Goal: Information Seeking & Learning: Learn about a topic

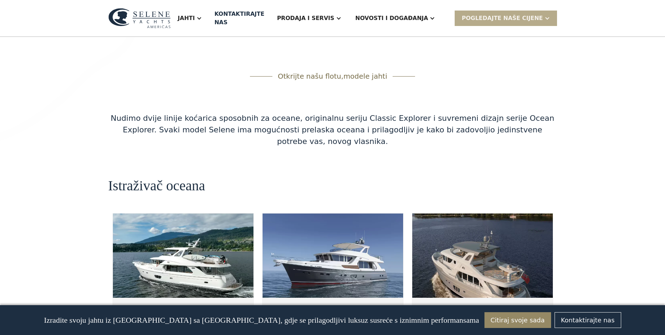
scroll to position [1227, 0]
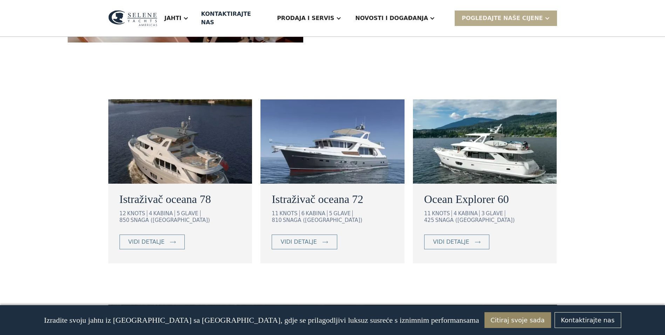
scroll to position [386, 0]
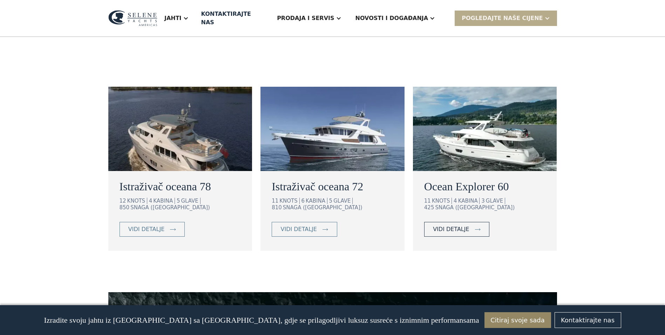
click at [449, 225] on div "vidi detalje" at bounding box center [451, 229] width 36 height 8
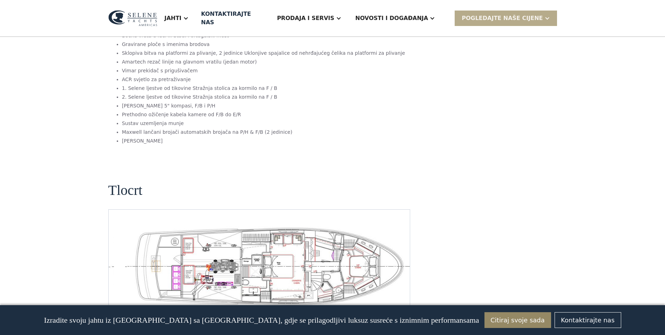
scroll to position [1403, 0]
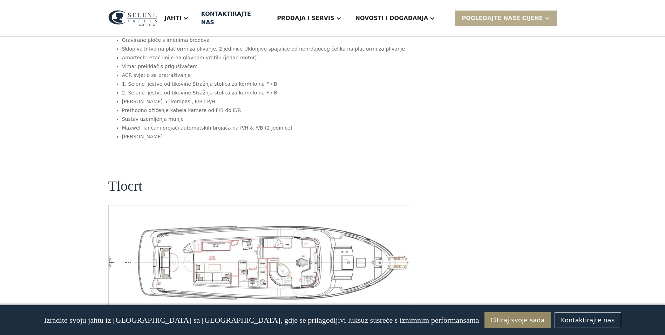
click at [397, 302] on img "Sljedeći slajd" at bounding box center [398, 310] width 17 height 17
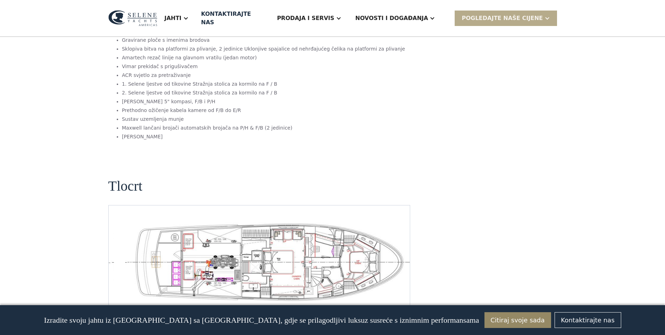
click at [314, 223] on img "Otvorite lightbox" at bounding box center [270, 262] width 290 height 80
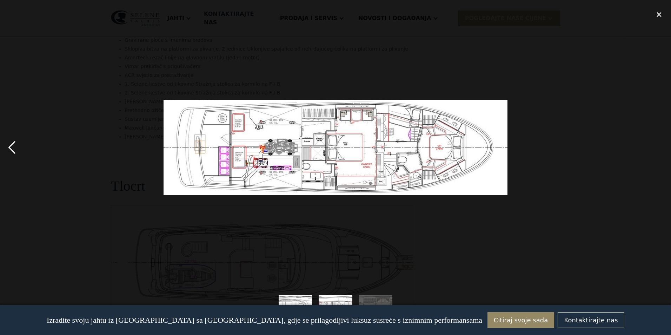
click at [12, 145] on div "prethodna slika" at bounding box center [12, 147] width 24 height 281
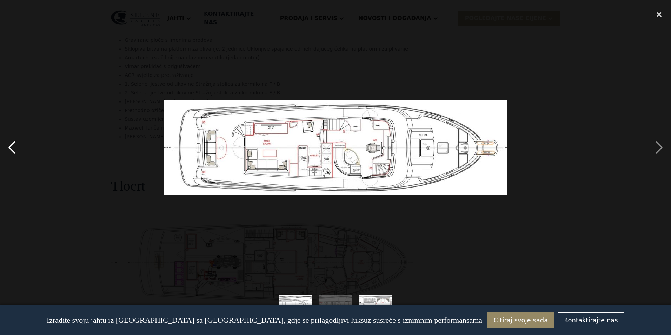
click at [12, 146] on div "prethodna slika" at bounding box center [12, 147] width 24 height 281
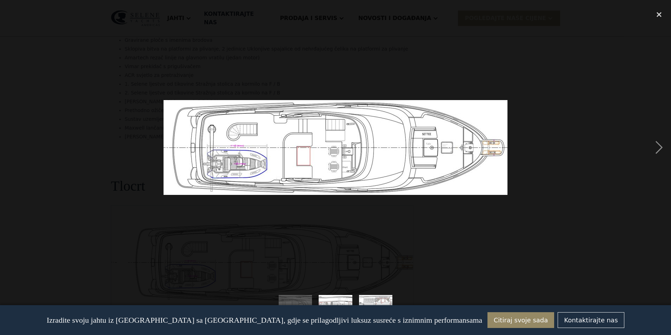
click at [12, 144] on div "prethodna slika" at bounding box center [12, 147] width 24 height 281
click at [660, 13] on div "Zatvori svjetlosnu kutiju" at bounding box center [659, 14] width 24 height 15
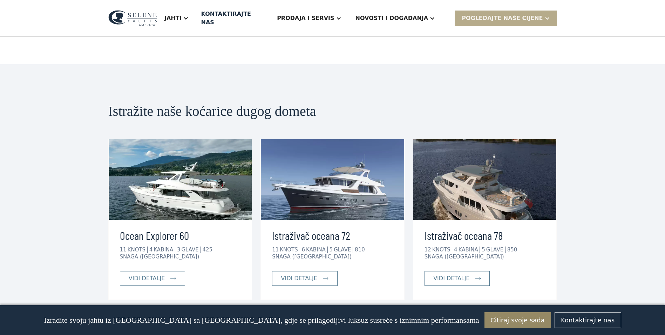
scroll to position [1718, 0]
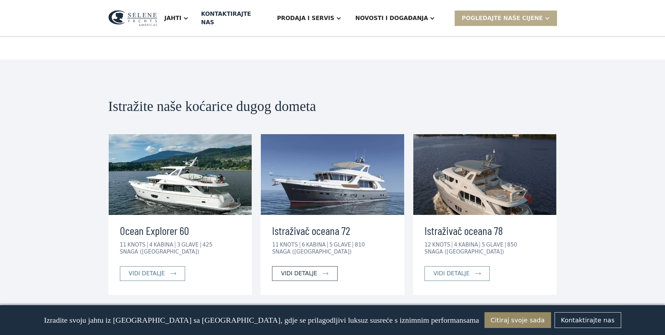
click at [308, 269] on div "vidi detalje" at bounding box center [299, 273] width 36 height 8
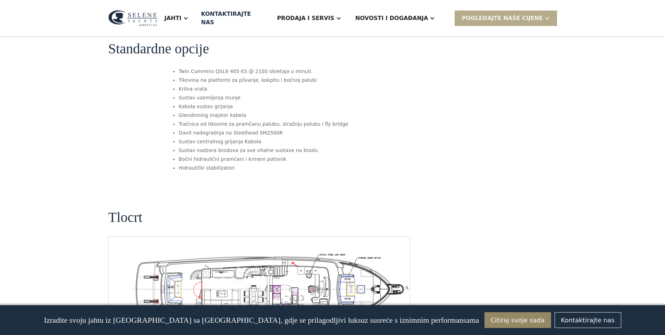
scroll to position [1122, 0]
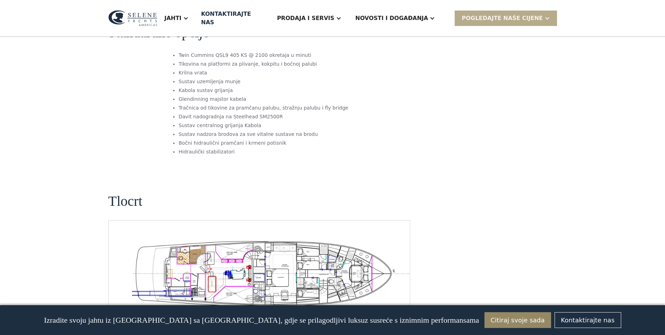
click at [317, 237] on img "Otvorite lightbox" at bounding box center [270, 272] width 290 height 71
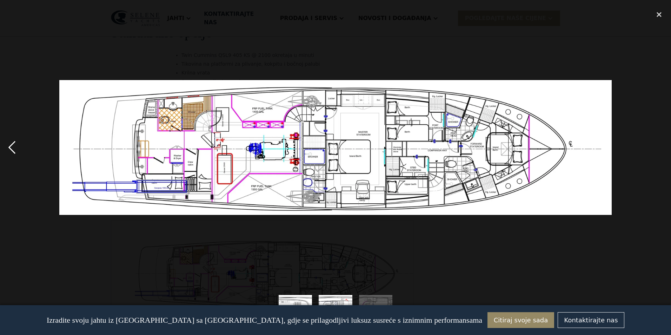
click at [8, 147] on div "prethodna slika" at bounding box center [12, 147] width 24 height 281
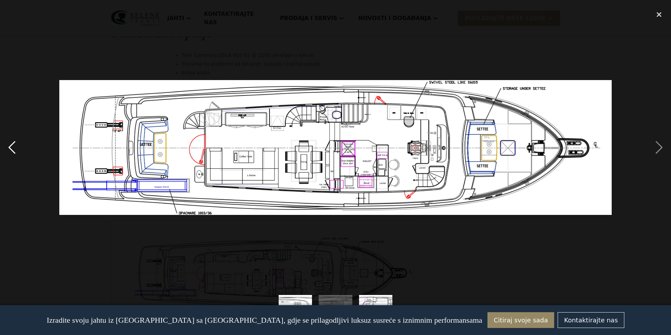
click at [13, 146] on div "prethodna slika" at bounding box center [12, 147] width 24 height 281
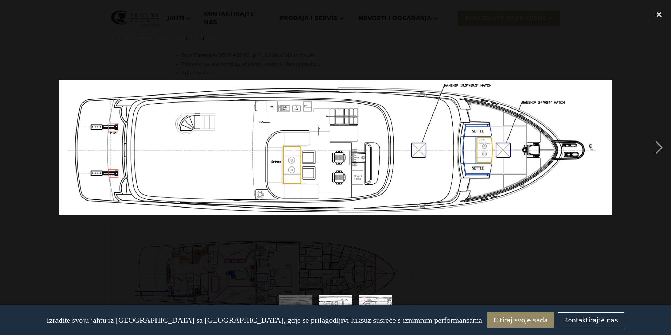
click at [11, 144] on div "prethodna slika" at bounding box center [12, 147] width 24 height 281
click at [9, 143] on div "prethodna slika" at bounding box center [12, 147] width 24 height 281
click at [658, 145] on div "Sljedeća slika" at bounding box center [659, 147] width 24 height 281
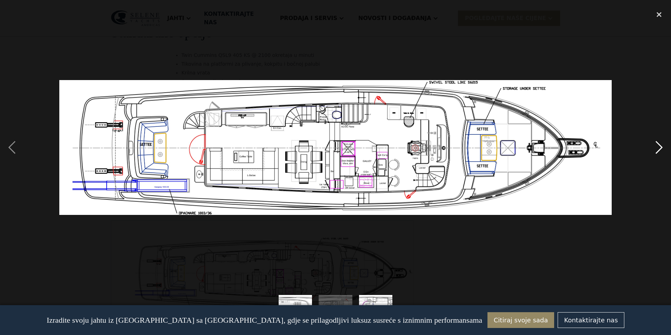
click at [658, 145] on div "Sljedeća slika" at bounding box center [659, 147] width 24 height 281
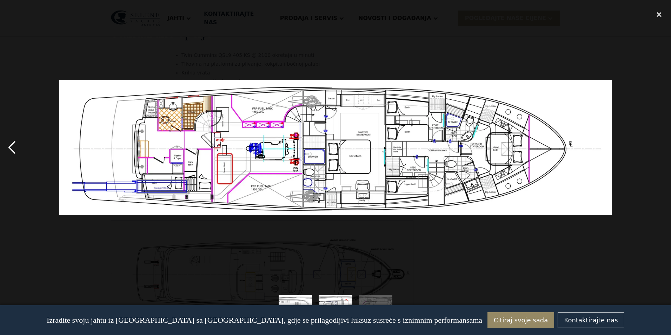
click at [14, 146] on div "prethodna slika" at bounding box center [12, 147] width 24 height 281
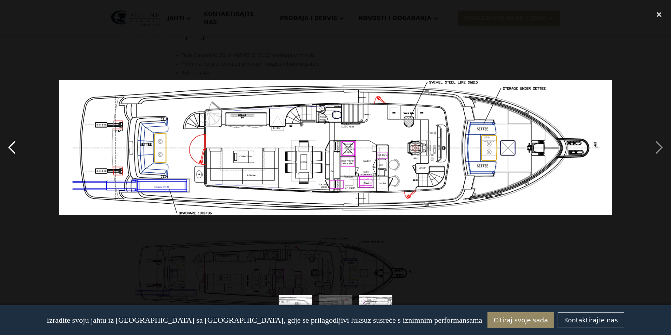
click at [14, 146] on div "prethodna slika" at bounding box center [12, 147] width 24 height 281
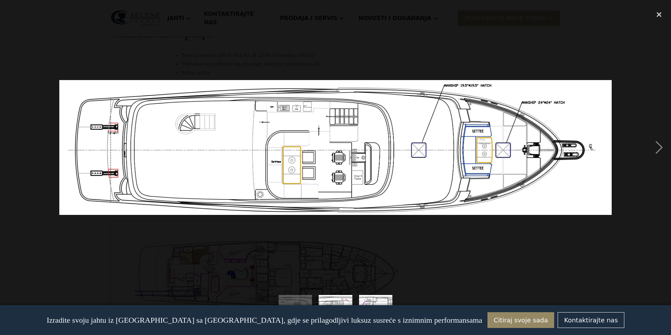
click at [14, 146] on div "prethodna slika" at bounding box center [12, 147] width 24 height 281
click at [659, 15] on div "Zatvori svjetlosnu kutiju" at bounding box center [659, 14] width 24 height 15
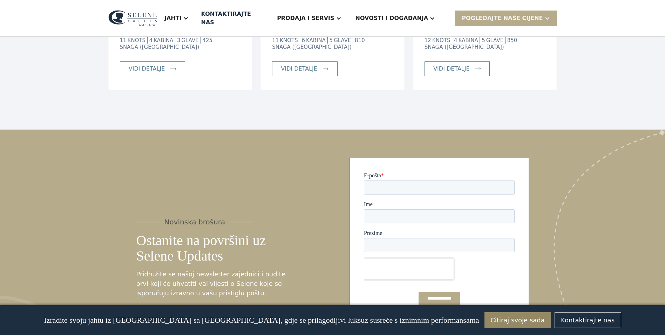
scroll to position [1683, 0]
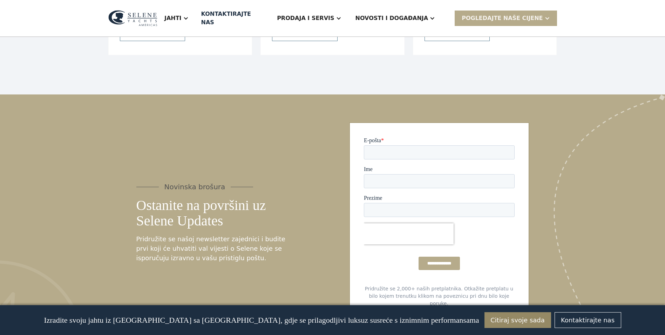
click at [430, 264] on input "**********" at bounding box center [438, 262] width 41 height 13
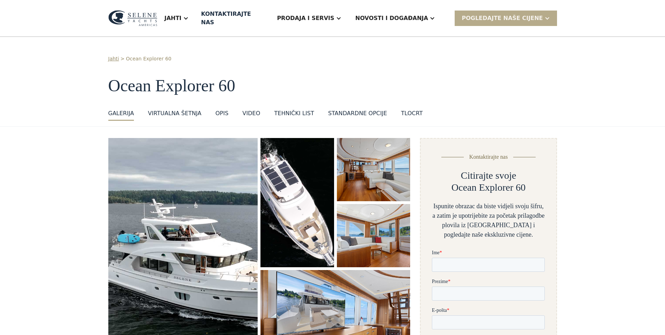
click at [215, 109] on div "OPIS" at bounding box center [221, 113] width 13 height 8
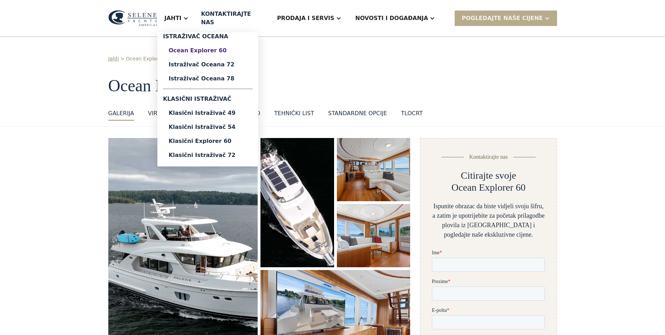
click at [233, 48] on div "Ocean Explorer 60" at bounding box center [208, 51] width 79 height 6
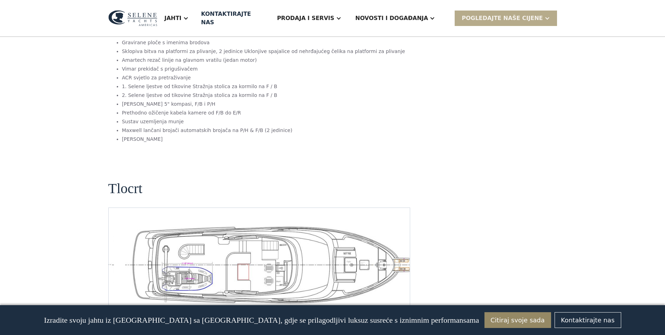
scroll to position [1403, 0]
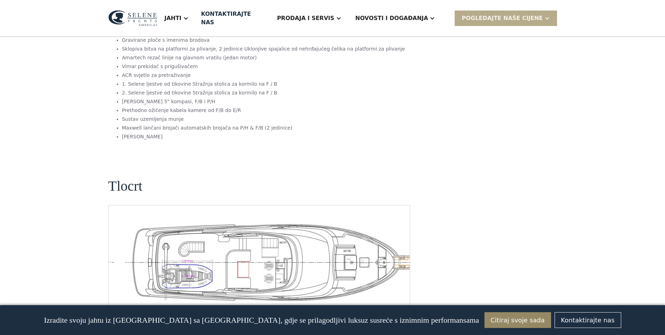
click at [254, 222] on img "Otvorite lightbox" at bounding box center [270, 262] width 290 height 80
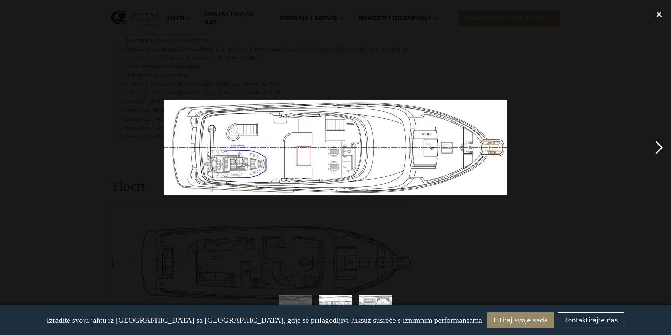
click at [658, 146] on div "Sljedeća slika" at bounding box center [659, 147] width 24 height 281
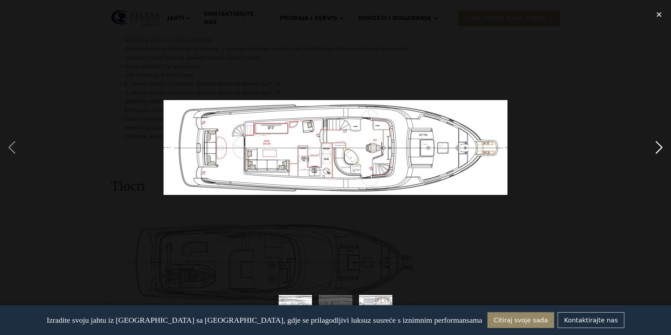
click at [657, 146] on div "Sljedeća slika" at bounding box center [659, 147] width 24 height 281
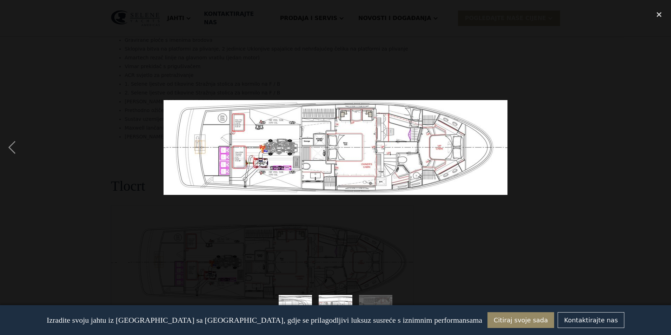
click at [635, 150] on div at bounding box center [335, 147] width 671 height 281
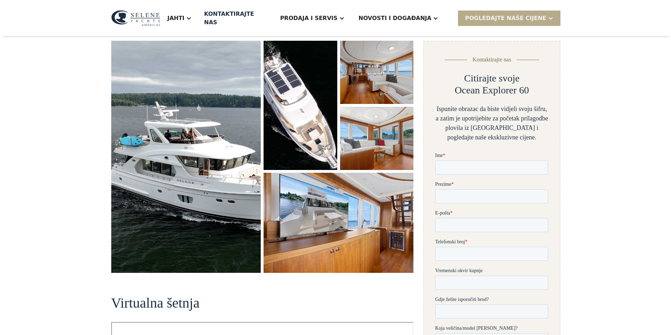
scroll to position [70, 0]
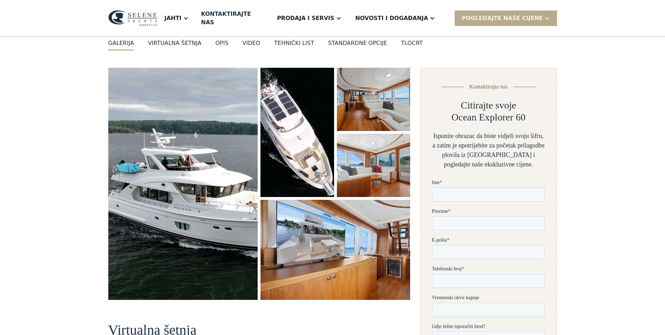
click at [196, 152] on img "Otvorite lightbox" at bounding box center [183, 184] width 150 height 232
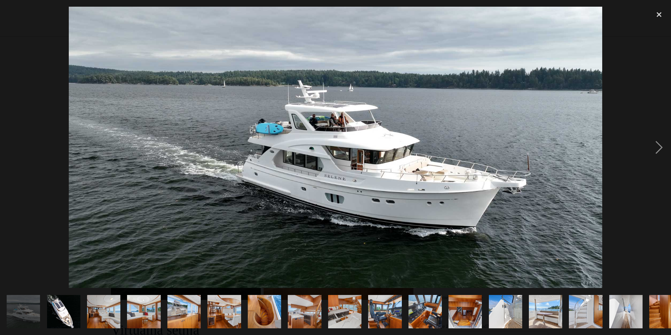
click at [445, 171] on img at bounding box center [335, 147] width 533 height 281
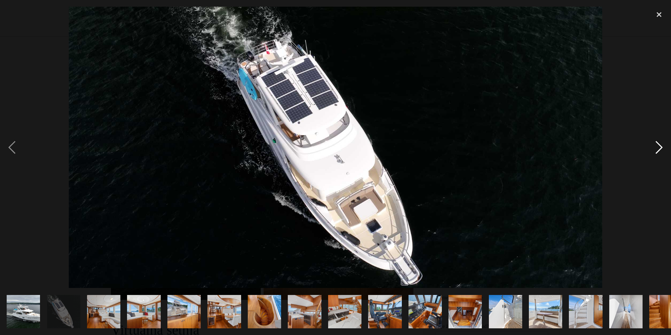
click at [661, 149] on div "Sljedeća slika" at bounding box center [659, 147] width 24 height 281
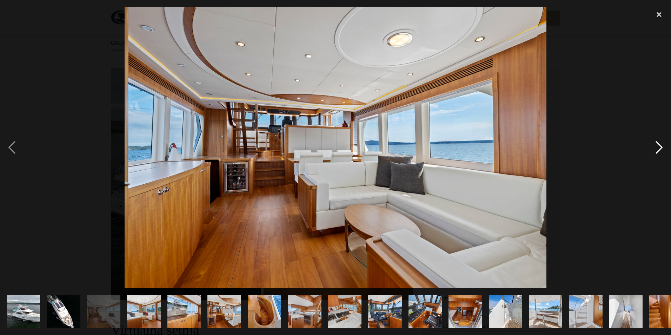
click at [661, 149] on div "Sljedeća slika" at bounding box center [659, 147] width 24 height 281
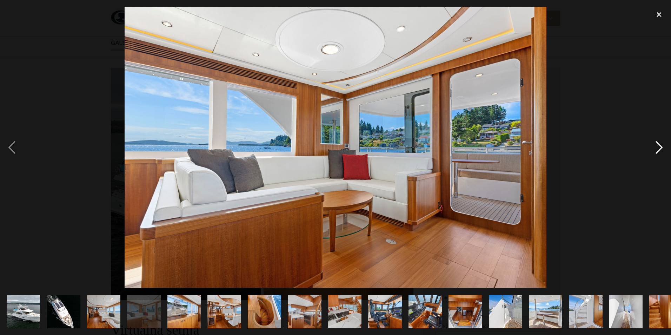
click at [661, 149] on div "Sljedeća slika" at bounding box center [659, 147] width 24 height 281
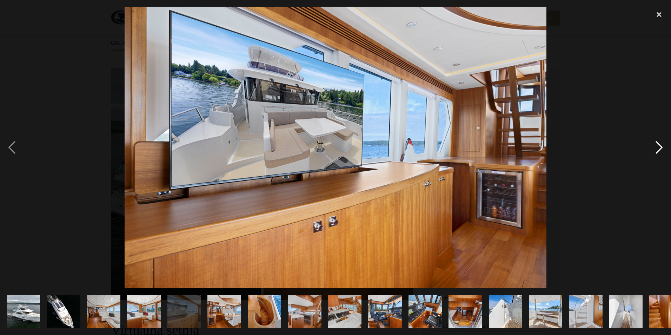
click at [661, 149] on div "Sljedeća slika" at bounding box center [659, 147] width 24 height 281
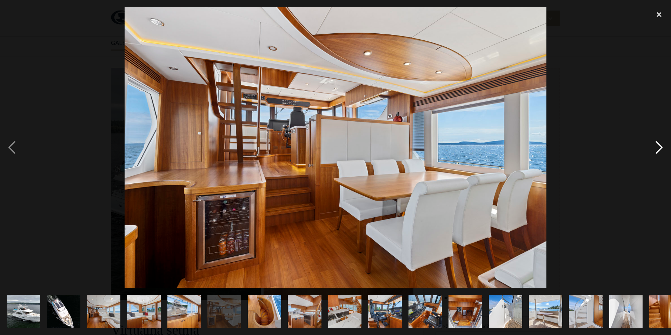
click at [661, 149] on div "Sljedeća slika" at bounding box center [659, 147] width 24 height 281
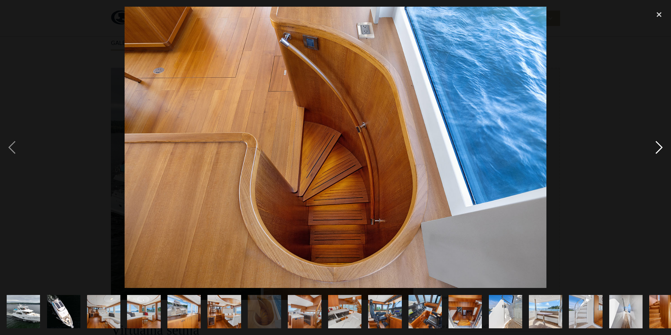
click at [661, 149] on div "Sljedeća slika" at bounding box center [659, 147] width 24 height 281
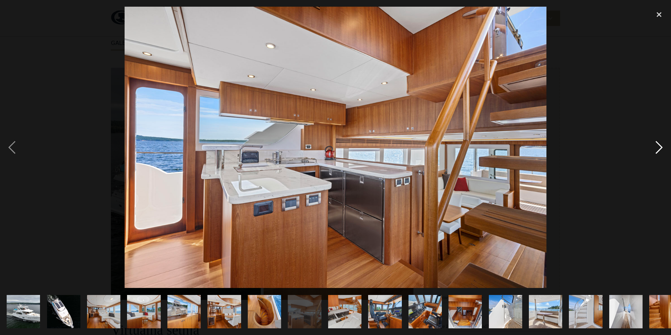
click at [661, 149] on div "Sljedeća slika" at bounding box center [659, 147] width 24 height 281
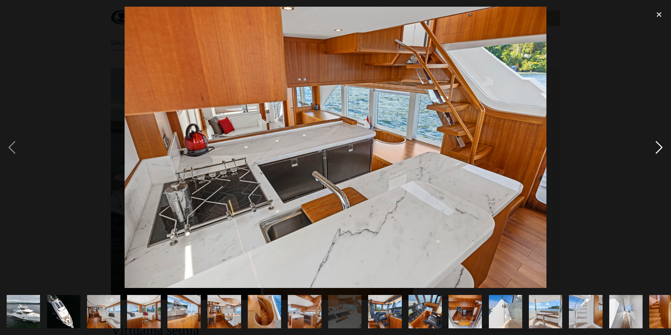
click at [661, 149] on div "Sljedeća slika" at bounding box center [659, 147] width 24 height 281
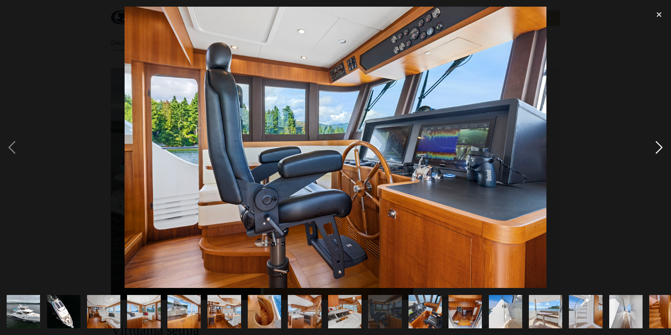
click at [661, 149] on div "Sljedeća slika" at bounding box center [659, 147] width 24 height 281
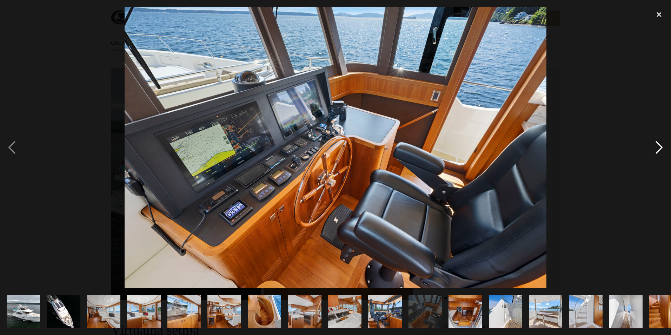
click at [661, 149] on div "Sljedeća slika" at bounding box center [659, 147] width 24 height 281
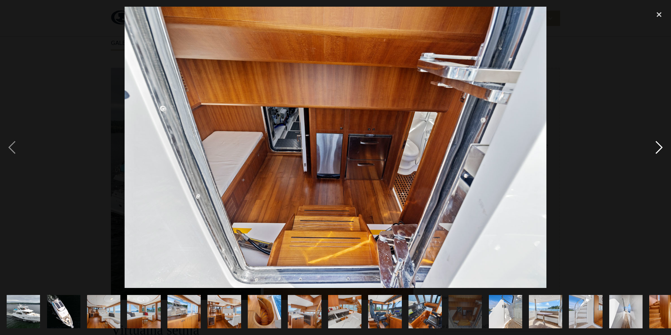
click at [661, 149] on div "Sljedeća slika" at bounding box center [659, 147] width 24 height 281
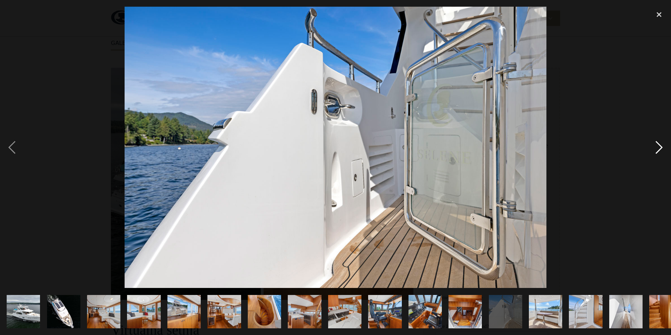
click at [661, 149] on div "Sljedeća slika" at bounding box center [659, 147] width 24 height 281
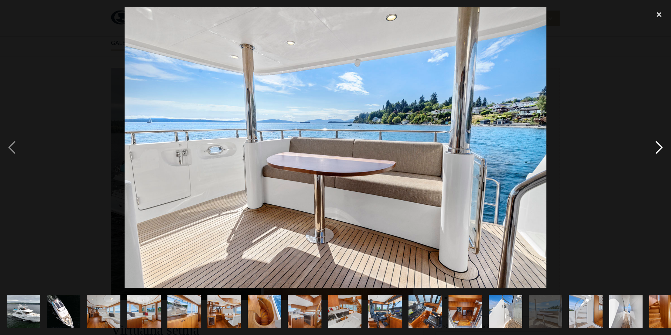
click at [661, 149] on div "Sljedeća slika" at bounding box center [659, 147] width 24 height 281
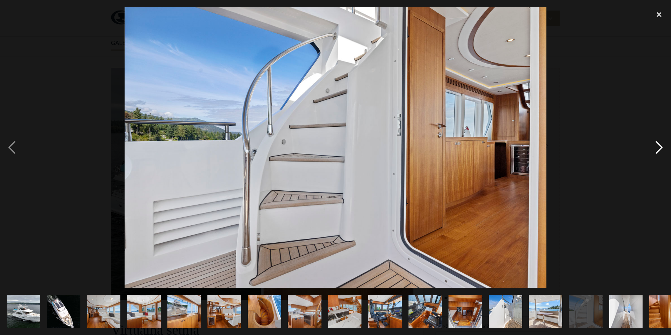
click at [661, 149] on div "Sljedeća slika" at bounding box center [659, 147] width 24 height 281
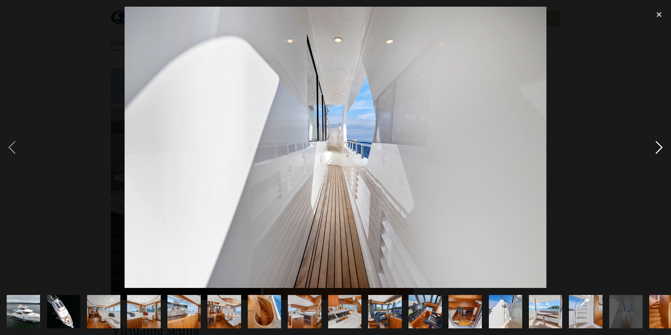
click at [661, 149] on div "Sljedeća slika" at bounding box center [659, 147] width 24 height 281
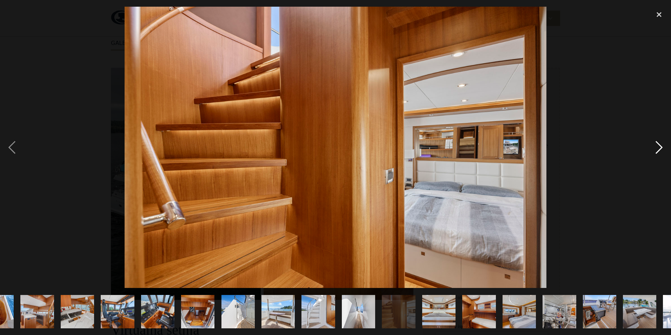
scroll to position [0, 339]
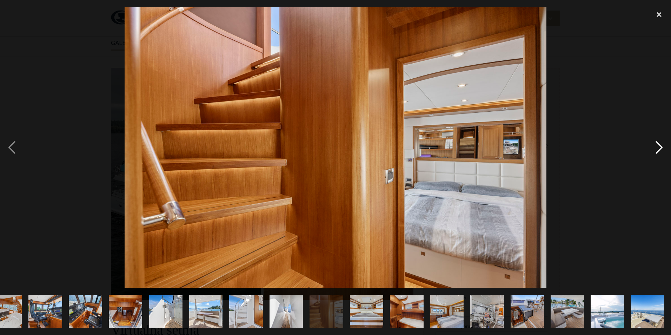
click at [661, 149] on div "Sljedeća slika" at bounding box center [659, 147] width 24 height 281
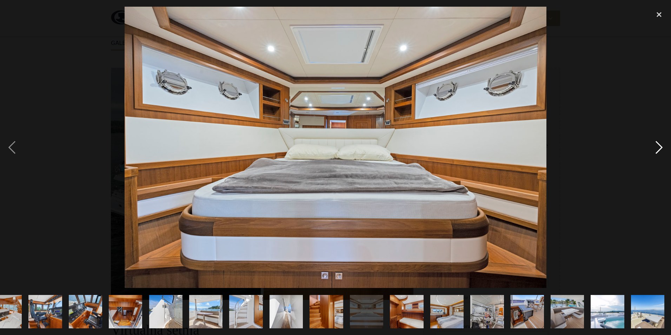
click at [661, 149] on div "Sljedeća slika" at bounding box center [659, 147] width 24 height 281
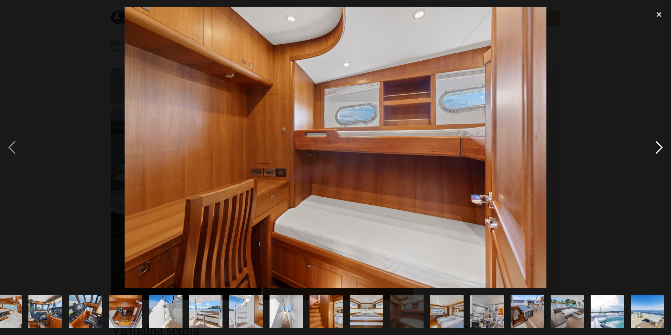
click at [661, 149] on div "Sljedeća slika" at bounding box center [659, 147] width 24 height 281
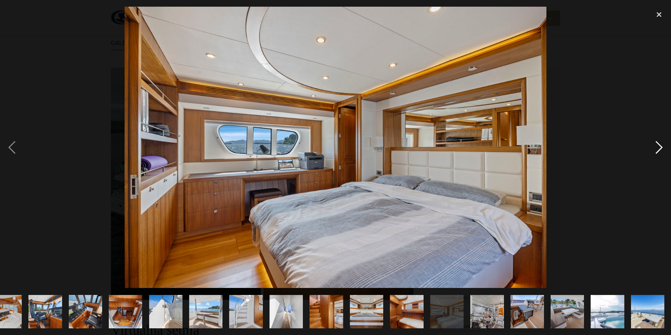
click at [661, 149] on div "Sljedeća slika" at bounding box center [659, 147] width 24 height 281
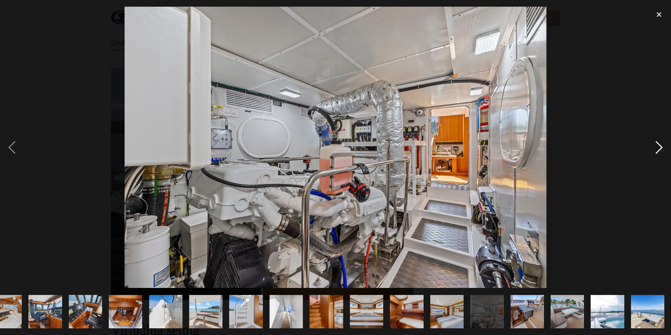
click at [661, 149] on div "Sljedeća slika" at bounding box center [659, 147] width 24 height 281
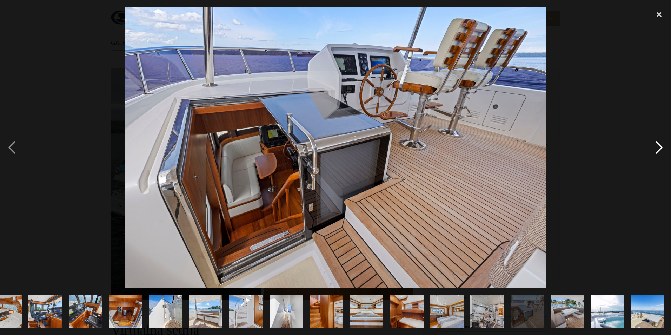
click at [661, 149] on div "Sljedeća slika" at bounding box center [659, 147] width 24 height 281
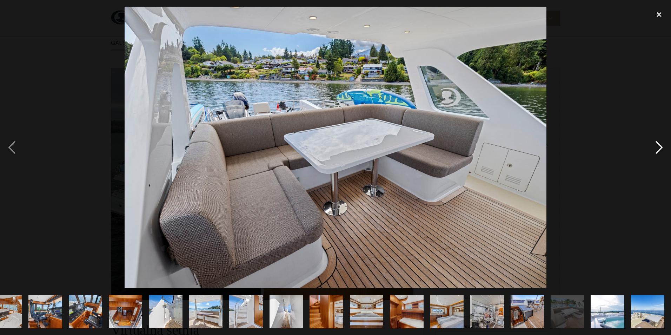
click at [661, 149] on div "Sljedeća slika" at bounding box center [659, 147] width 24 height 281
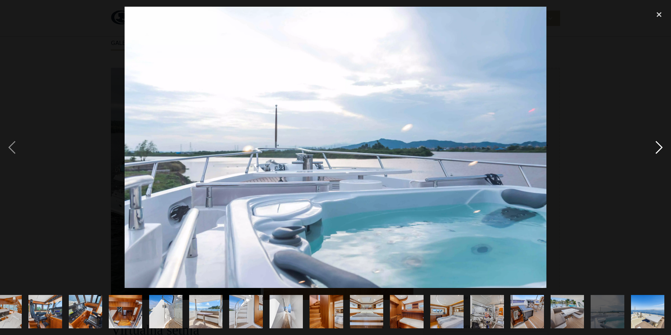
click at [661, 149] on div "Sljedeća slika" at bounding box center [659, 147] width 24 height 281
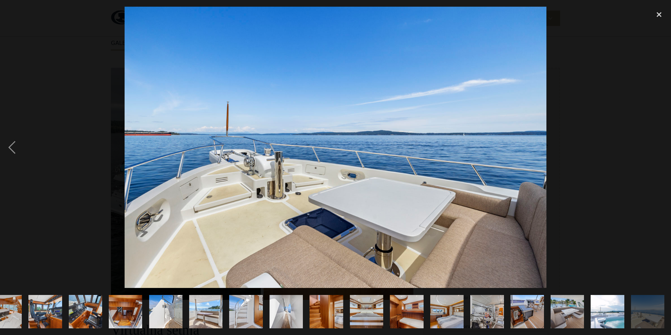
click at [661, 149] on div "Sljedeća slika" at bounding box center [659, 147] width 24 height 281
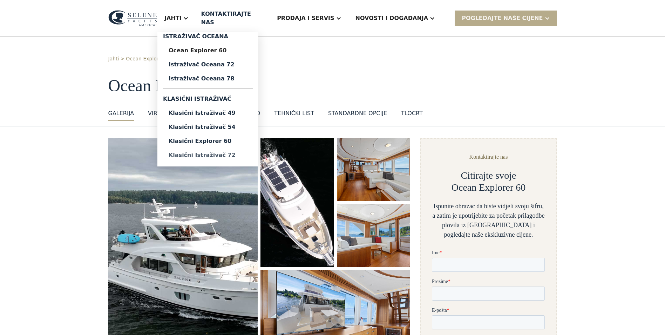
click at [244, 152] on div "Klasični istraživač 72" at bounding box center [208, 155] width 79 height 6
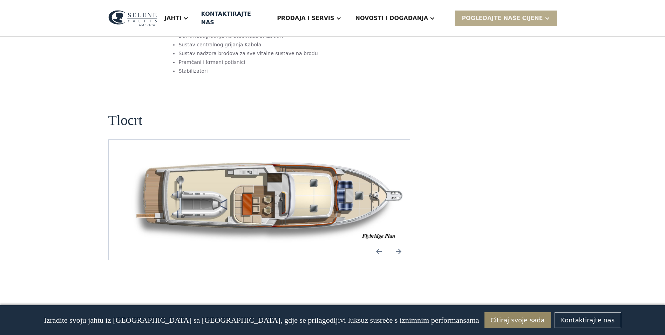
scroll to position [912, 0]
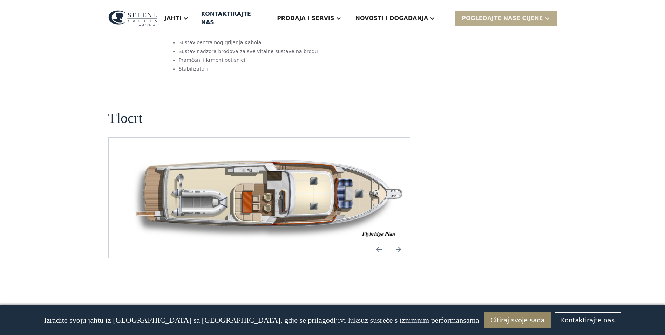
click at [246, 154] on img "Otvorite lightbox" at bounding box center [270, 197] width 290 height 86
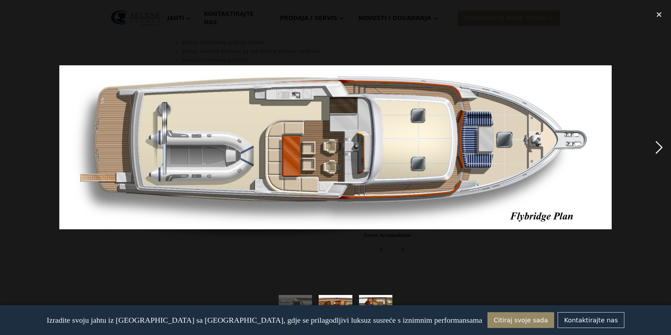
click at [661, 151] on div "Sljedeća slika" at bounding box center [659, 147] width 24 height 281
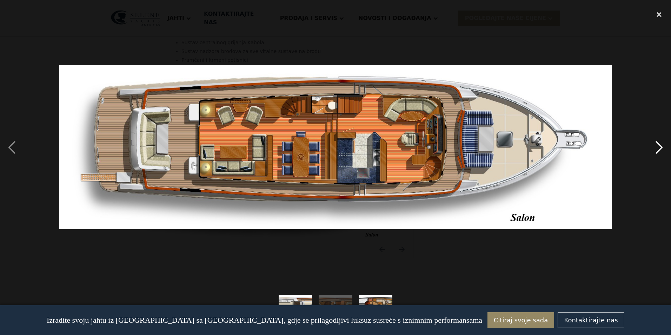
click at [656, 152] on div "Sljedeća slika" at bounding box center [659, 147] width 24 height 281
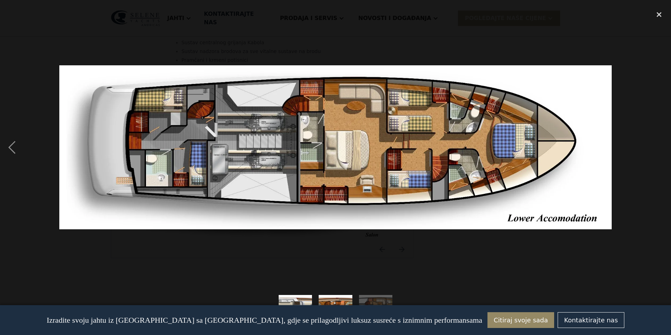
click at [656, 152] on div "Sljedeća slika" at bounding box center [659, 147] width 24 height 281
click at [13, 146] on div "prethodna slika" at bounding box center [12, 147] width 24 height 281
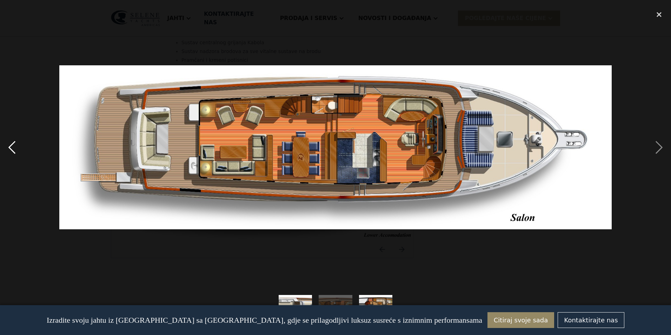
click at [13, 146] on div "prethodna slika" at bounding box center [12, 147] width 24 height 281
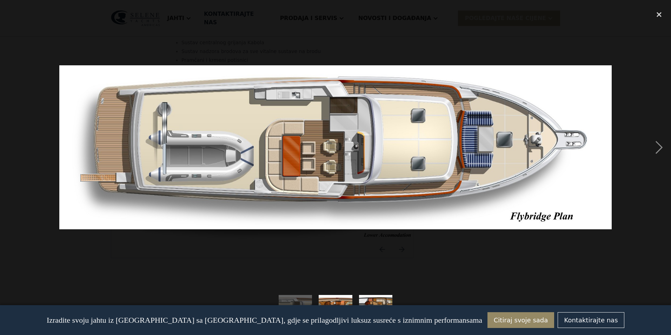
click at [13, 146] on div "prethodna slika" at bounding box center [12, 147] width 24 height 281
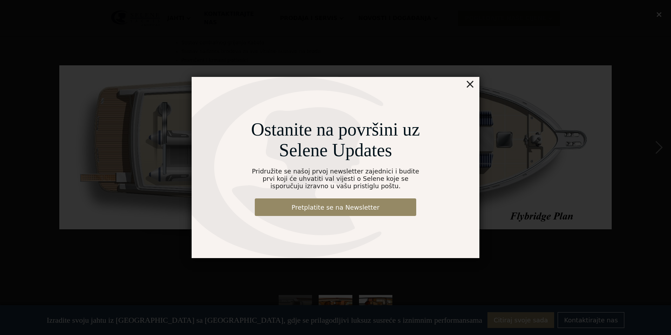
click at [658, 12] on div "Ostanite na površini uz Selene Updates Pridružite se našoj prvoj newsletter zaj…" at bounding box center [335, 167] width 671 height 335
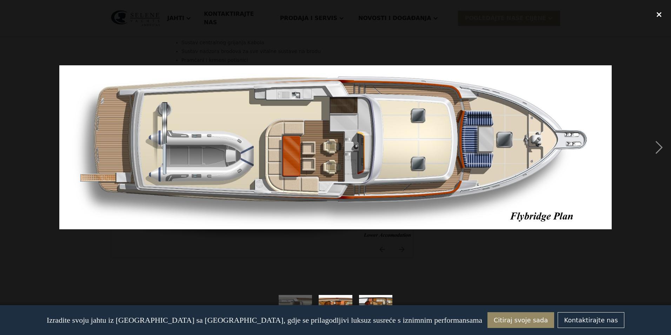
click at [661, 11] on div "Zatvori svjetlosnu kutiju" at bounding box center [659, 14] width 24 height 15
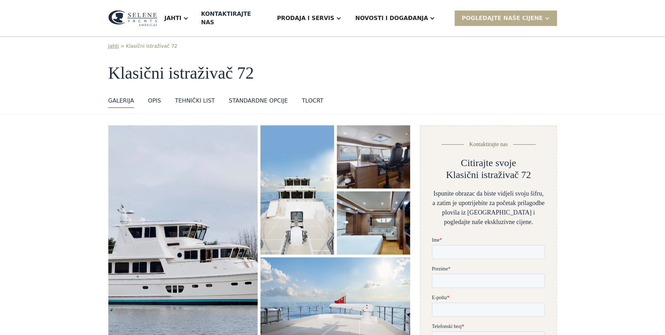
scroll to position [0, 0]
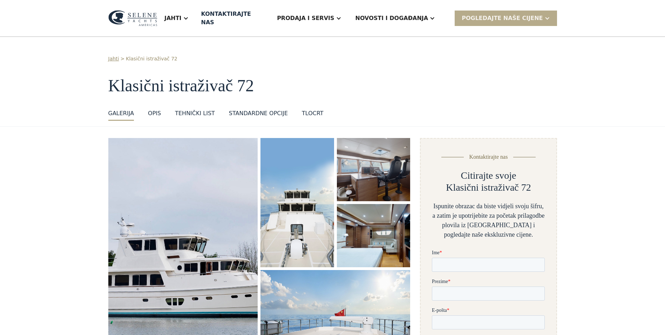
click at [250, 109] on div "Standardne opcije" at bounding box center [258, 113] width 59 height 8
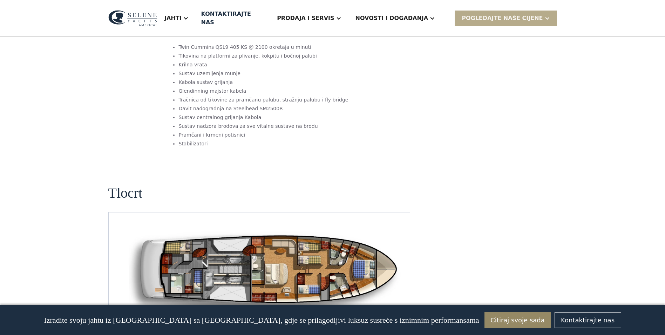
scroll to position [873, 0]
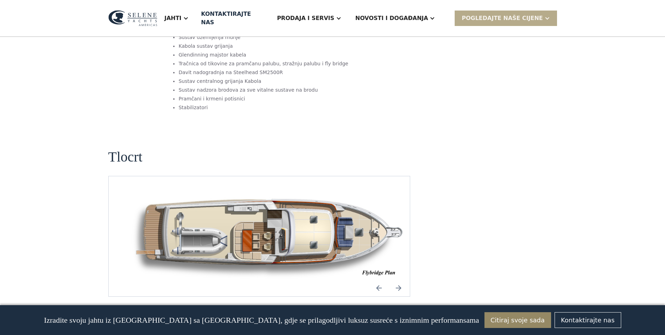
click at [271, 193] on img "Otvorite lightbox" at bounding box center [270, 236] width 290 height 86
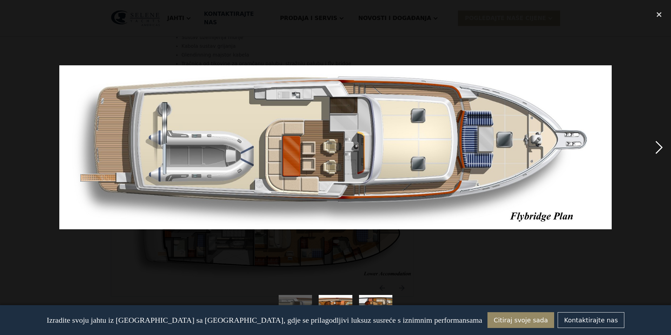
click at [651, 147] on div "Sljedeća slika" at bounding box center [659, 147] width 24 height 281
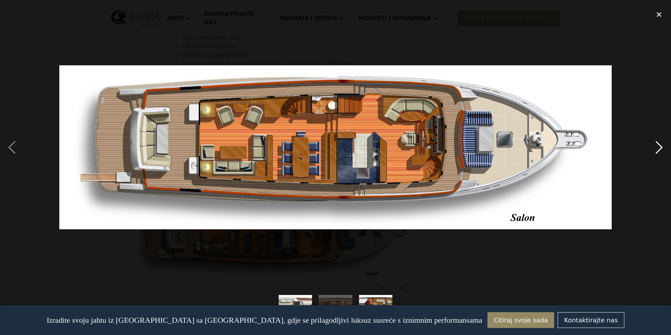
click at [661, 146] on div "Sljedeća slika" at bounding box center [659, 147] width 24 height 281
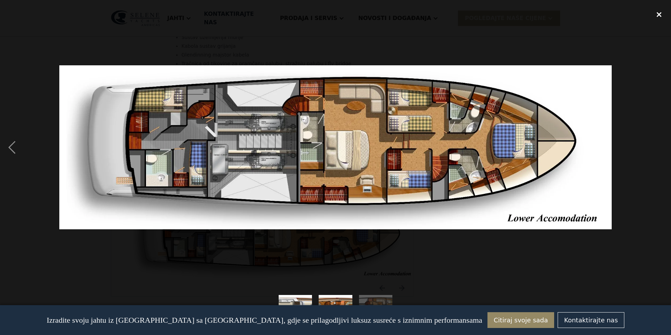
click at [658, 13] on div "Zatvori svjetlosnu kutiju" at bounding box center [659, 14] width 24 height 15
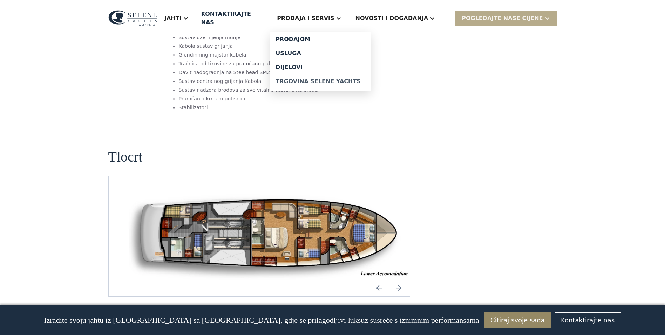
click at [335, 79] on div "Trgovina Selene Yachts" at bounding box center [321, 82] width 90 height 6
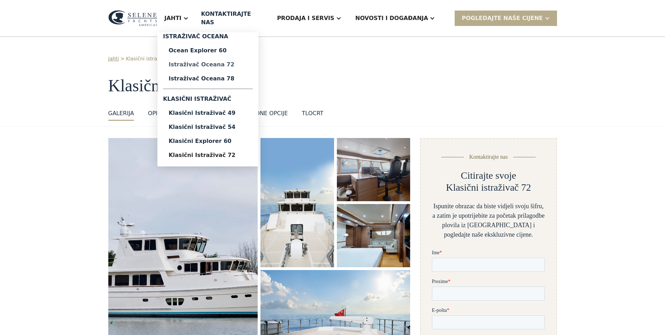
click at [228, 62] on div "Istraživač oceana 72" at bounding box center [208, 65] width 79 height 6
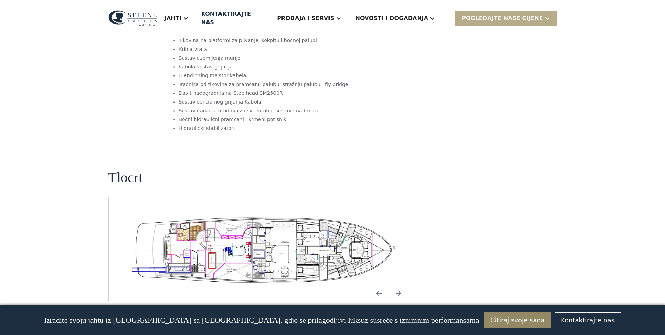
scroll to position [1157, 0]
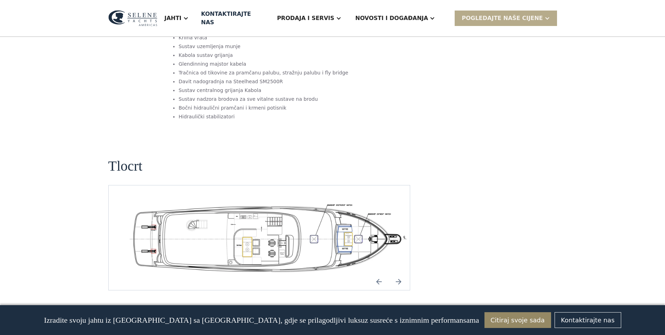
click at [237, 202] on img "Otvorite lightbox" at bounding box center [270, 237] width 290 height 71
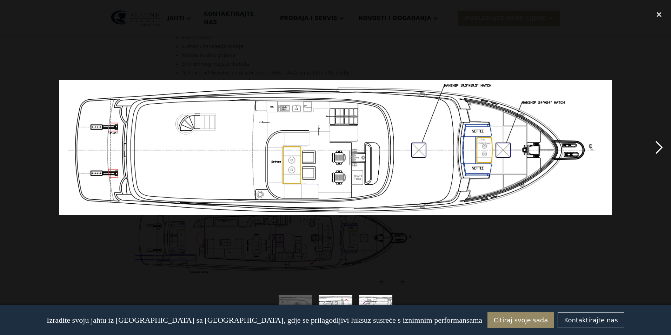
click at [655, 150] on div "Sljedeća slika" at bounding box center [659, 147] width 24 height 281
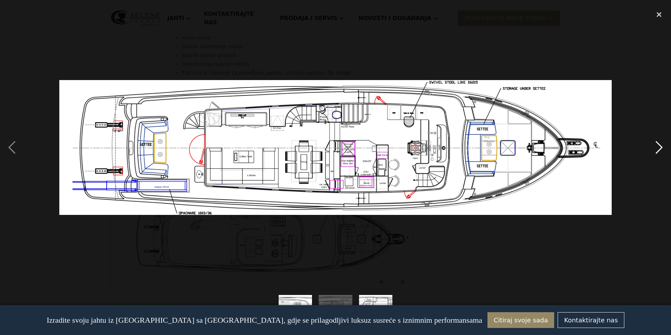
click at [656, 149] on div "Sljedeća slika" at bounding box center [659, 147] width 24 height 281
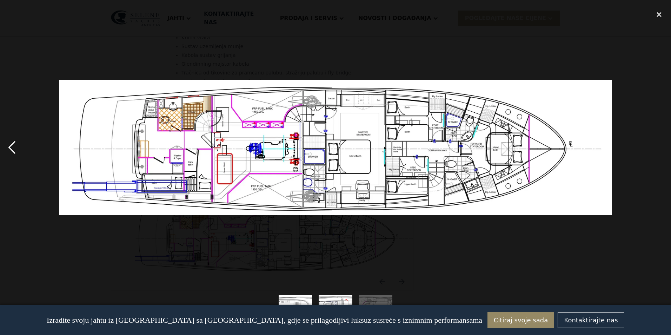
click at [11, 145] on div "prethodna slika" at bounding box center [12, 147] width 24 height 281
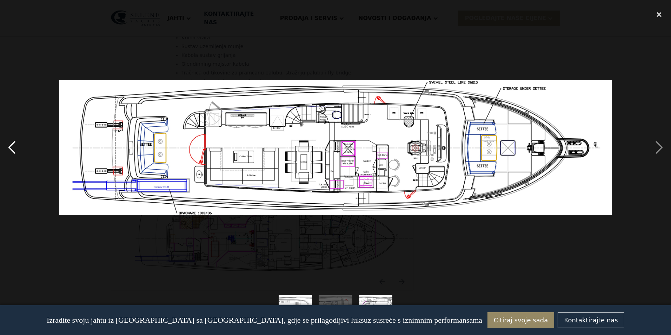
click at [10, 145] on div "prethodna slika" at bounding box center [12, 147] width 24 height 281
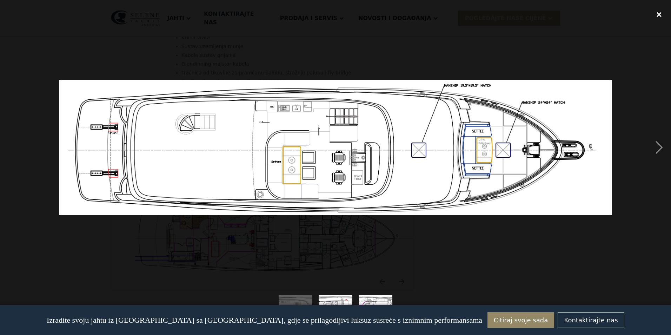
click at [658, 12] on div "Zatvori svjetlosnu kutiju" at bounding box center [659, 14] width 24 height 15
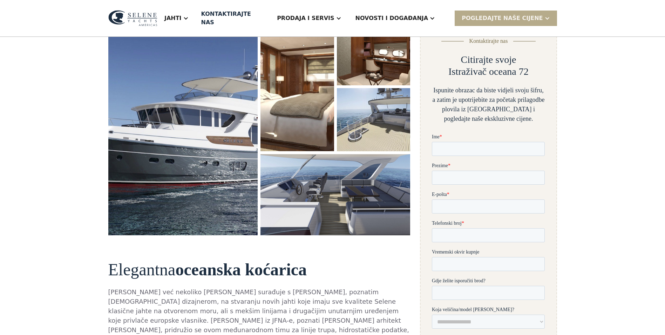
scroll to position [0, 0]
